Goal: Task Accomplishment & Management: Use online tool/utility

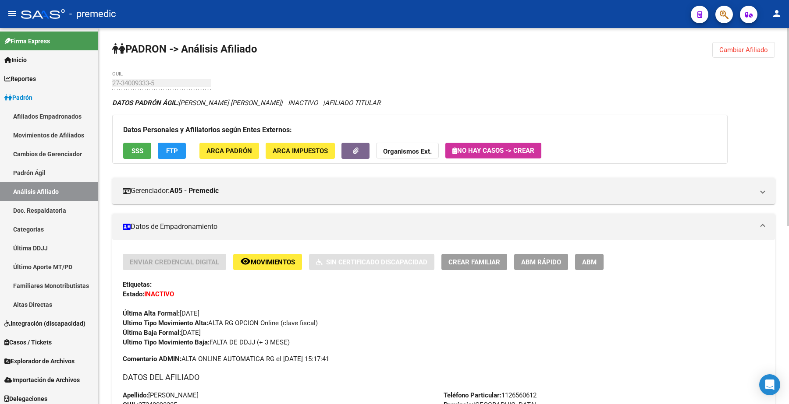
click at [762, 46] on span "Cambiar Afiliado" at bounding box center [743, 50] width 49 height 8
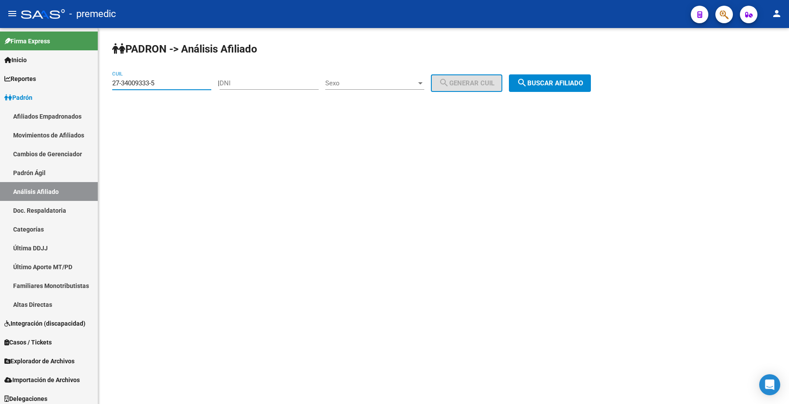
drag, startPoint x: 175, startPoint y: 85, endPoint x: 305, endPoint y: 103, distance: 131.1
click at [71, 86] on mat-sidenav-container "Firma Express Inicio Calendario SSS Instructivos Contacto OS Reportes Padrón Tr…" at bounding box center [394, 216] width 789 height 376
paste input "23960369-1"
click at [570, 84] on span "search Buscar afiliado" at bounding box center [550, 83] width 66 height 8
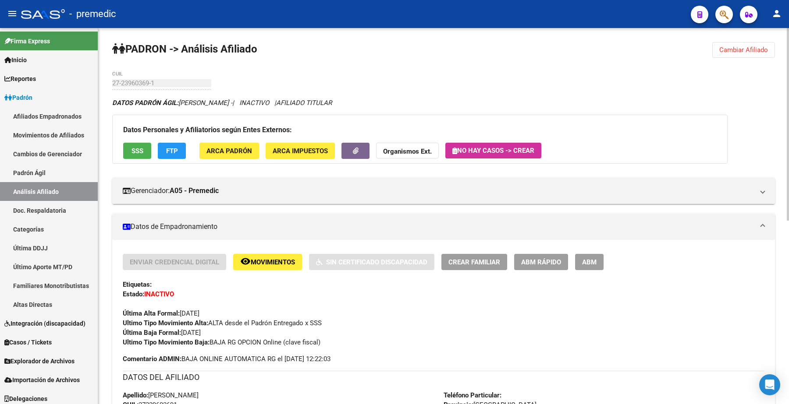
click at [726, 51] on span "Cambiar Afiliado" at bounding box center [743, 50] width 49 height 8
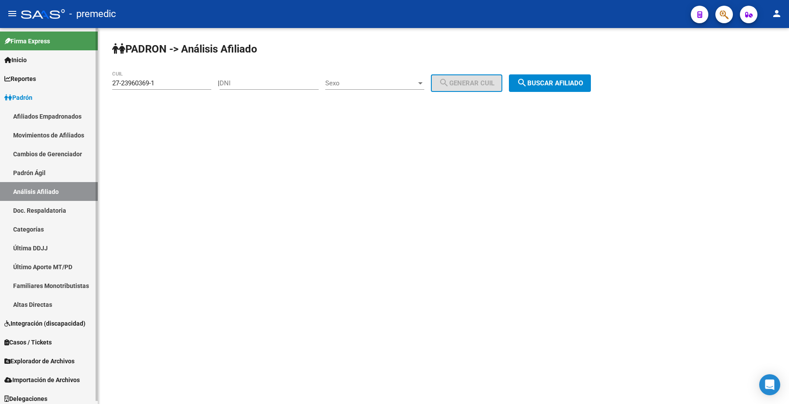
drag, startPoint x: 177, startPoint y: 77, endPoint x: 169, endPoint y: 79, distance: 8.6
click at [90, 79] on mat-sidenav-container "Firma Express Inicio Calendario SSS Instructivos Contacto OS Reportes Padrón Tr…" at bounding box center [394, 216] width 789 height 376
drag, startPoint x: 171, startPoint y: 79, endPoint x: 67, endPoint y: 80, distance: 103.9
click at [67, 80] on mat-sidenav-container "Firma Express Inicio Calendario SSS Instructivos Contacto OS Reportes Padrón Tr…" at bounding box center [394, 216] width 789 height 376
paste input "3-27476816-9"
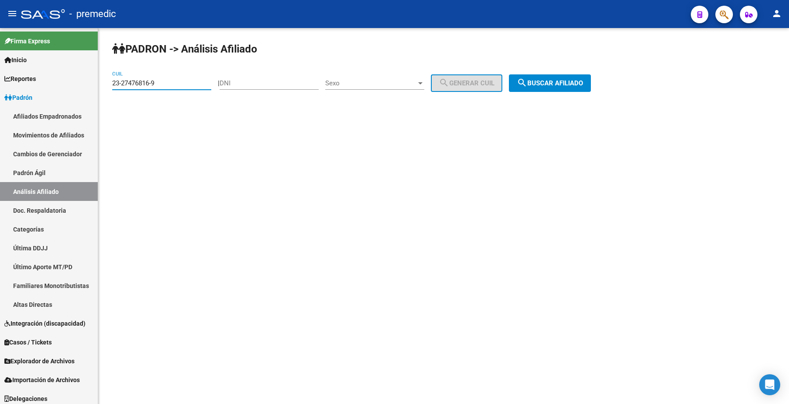
type input "23-27476816-9"
click at [553, 87] on button "search Buscar afiliado" at bounding box center [550, 83] width 82 height 18
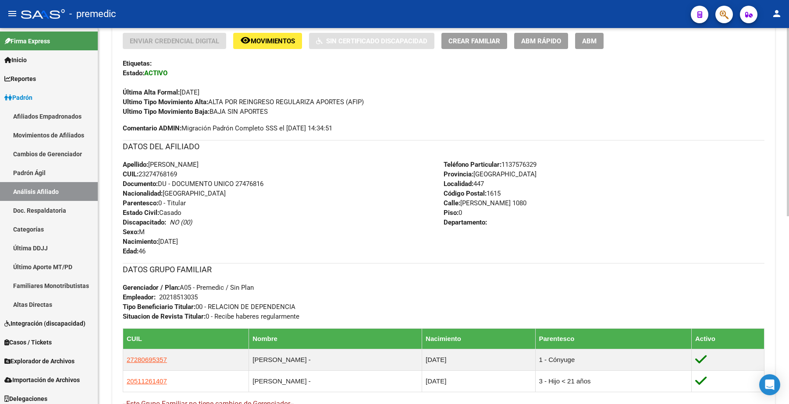
scroll to position [164, 0]
